Goal: Transaction & Acquisition: Purchase product/service

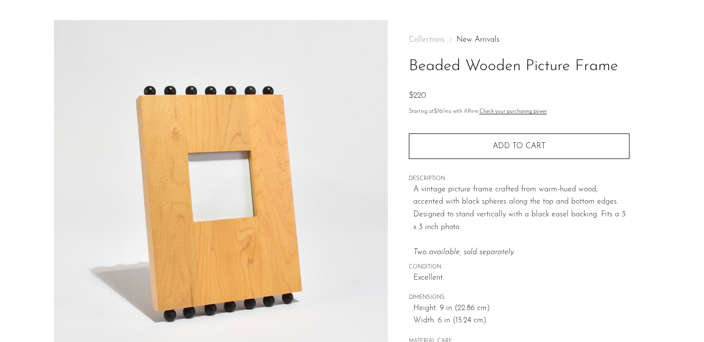
scroll to position [25, 0]
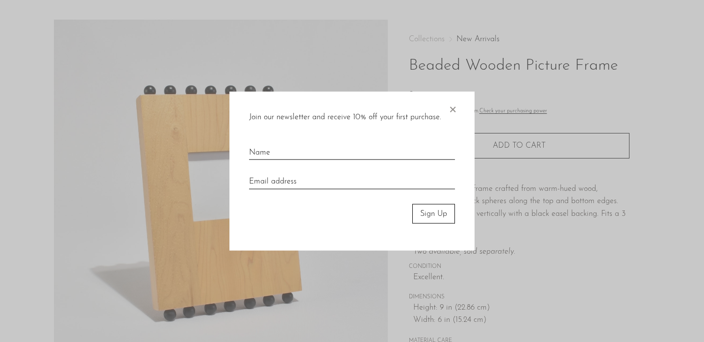
click at [454, 109] on span "×" at bounding box center [453, 106] width 10 height 31
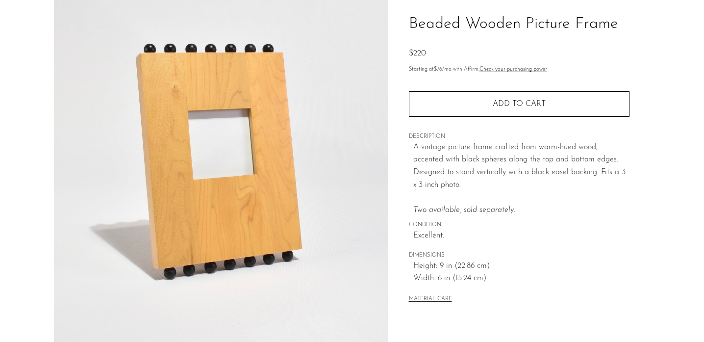
scroll to position [224, 0]
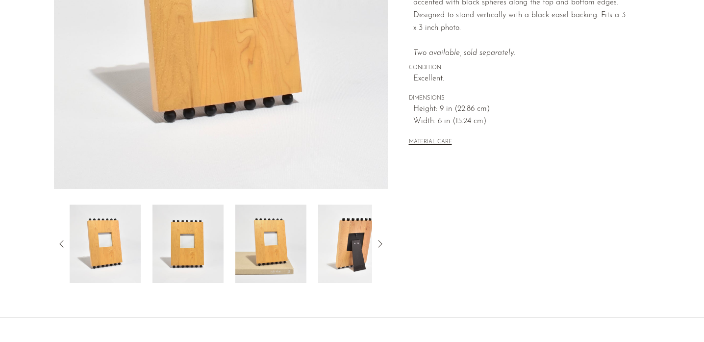
click at [342, 241] on img at bounding box center [353, 243] width 71 height 78
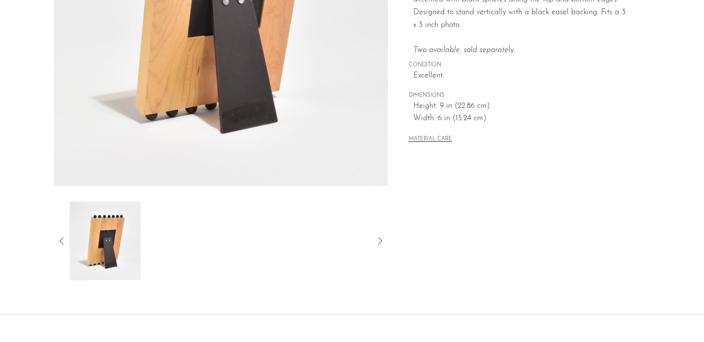
scroll to position [227, 0]
click at [62, 239] on icon at bounding box center [62, 241] width 12 height 12
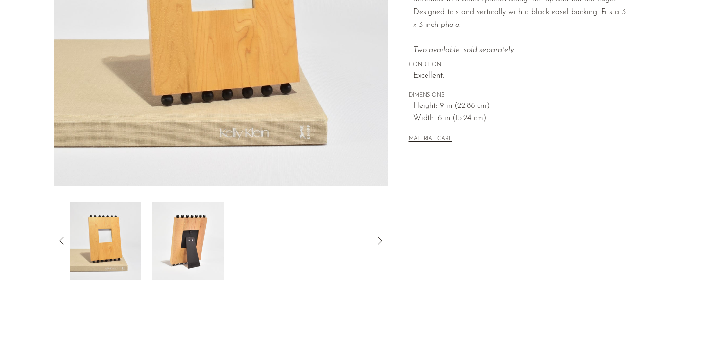
click at [114, 245] on img at bounding box center [105, 240] width 71 height 78
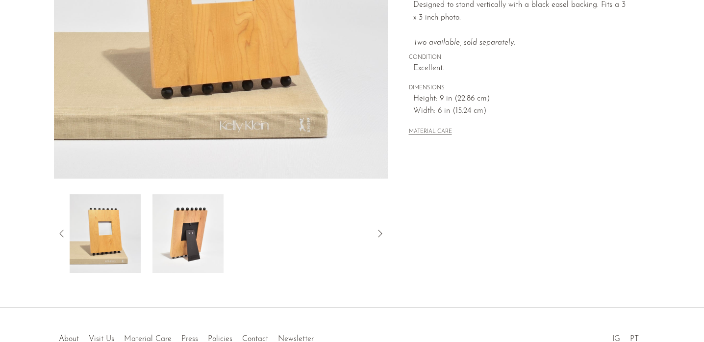
click at [186, 232] on img at bounding box center [187, 233] width 71 height 78
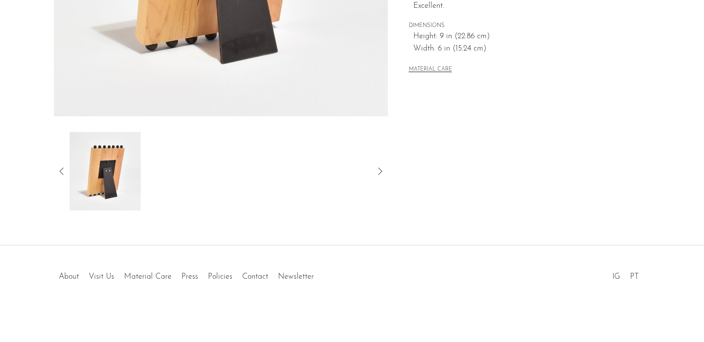
scroll to position [297, 0]
click at [57, 170] on icon at bounding box center [62, 171] width 12 height 12
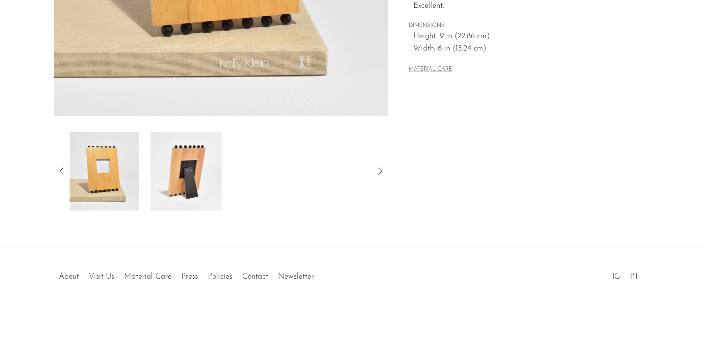
click at [57, 170] on icon at bounding box center [62, 171] width 12 height 12
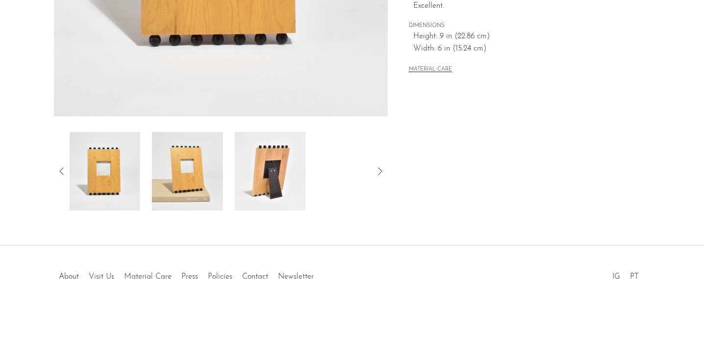
click at [59, 170] on icon at bounding box center [62, 171] width 12 height 12
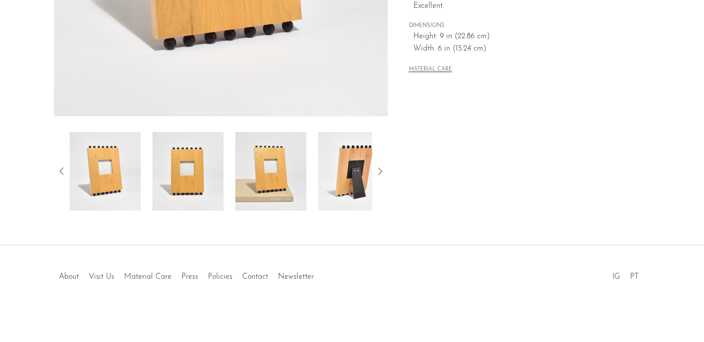
click at [169, 184] on img at bounding box center [187, 171] width 71 height 78
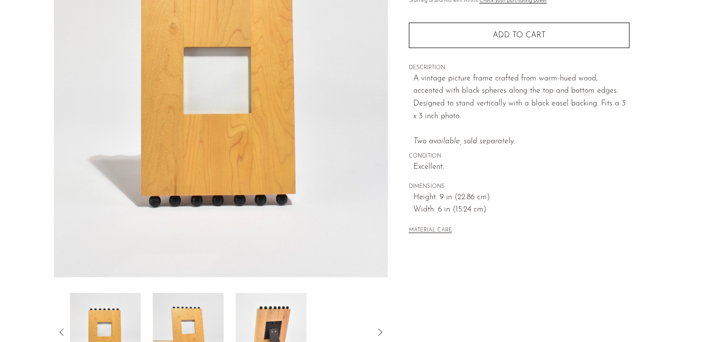
scroll to position [20, 0]
